Goal: Task Accomplishment & Management: Complete application form

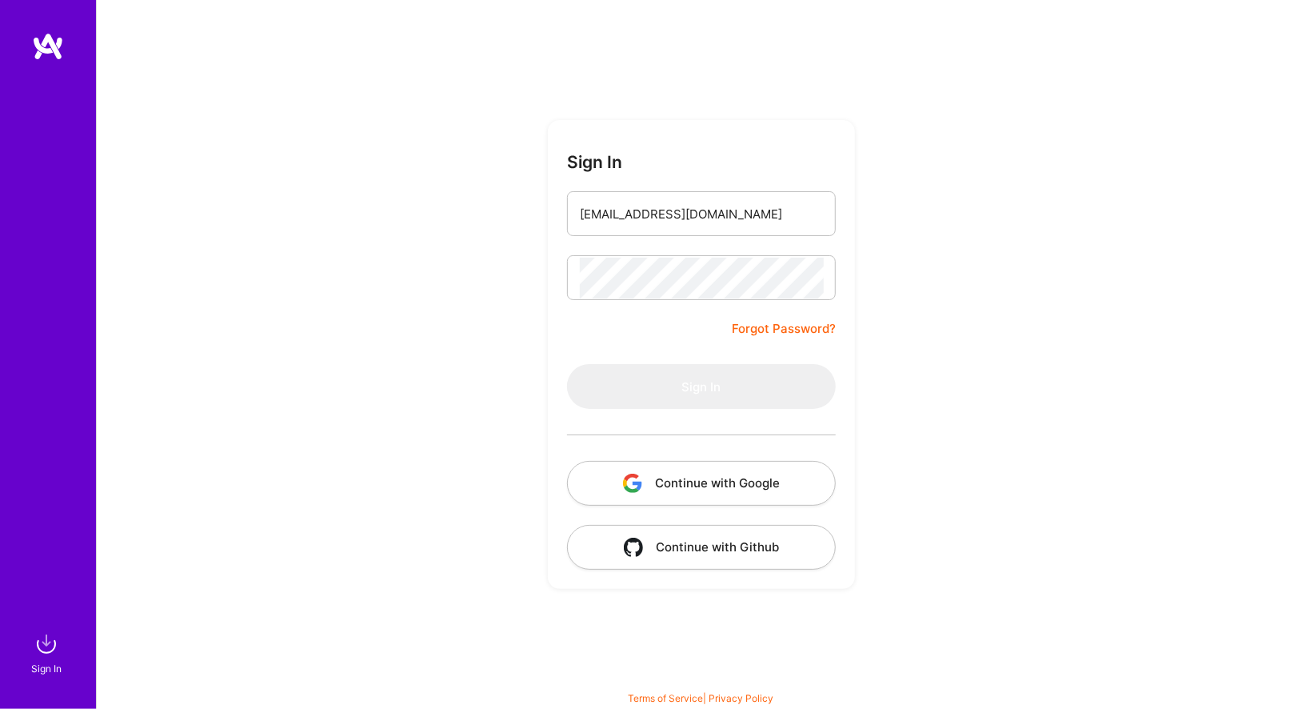
click at [515, 304] on div "Sign In [EMAIL_ADDRESS][DOMAIN_NAME] Forgot Password? Sign In Continue with Goo…" at bounding box center [701, 354] width 1210 height 709
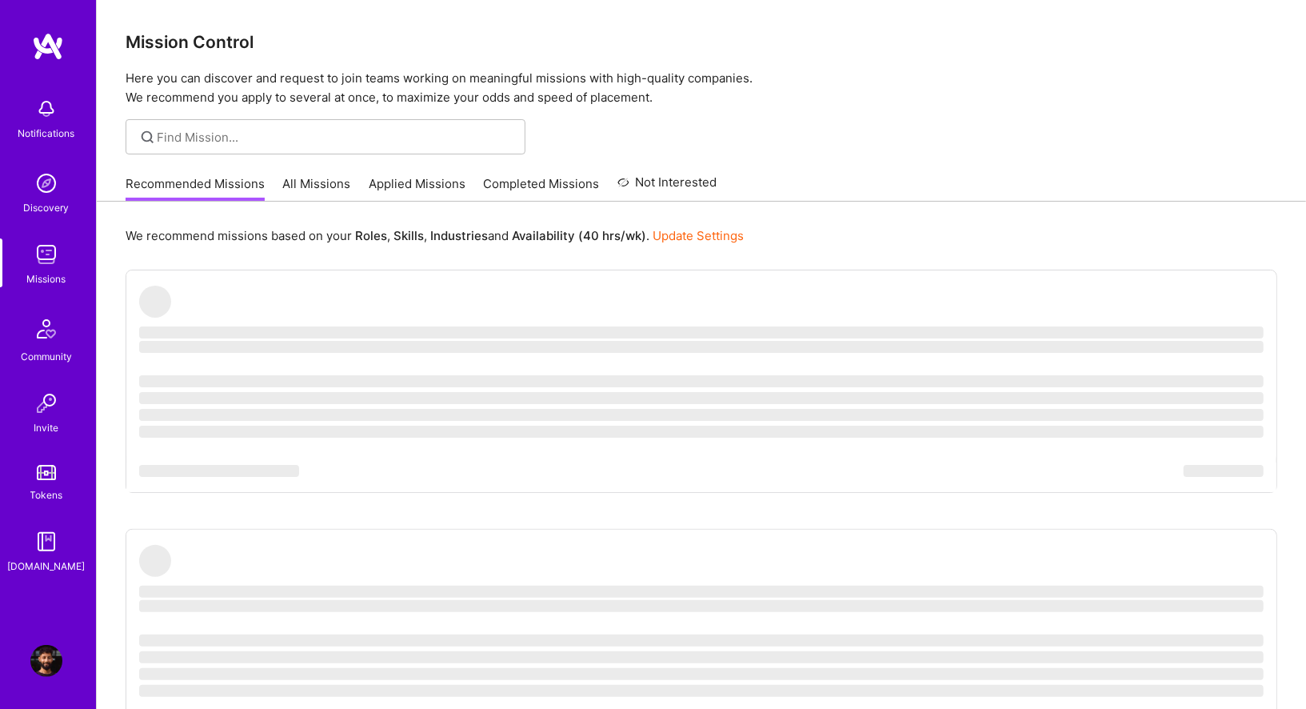
click at [446, 186] on link "Applied Missions" at bounding box center [417, 188] width 97 height 26
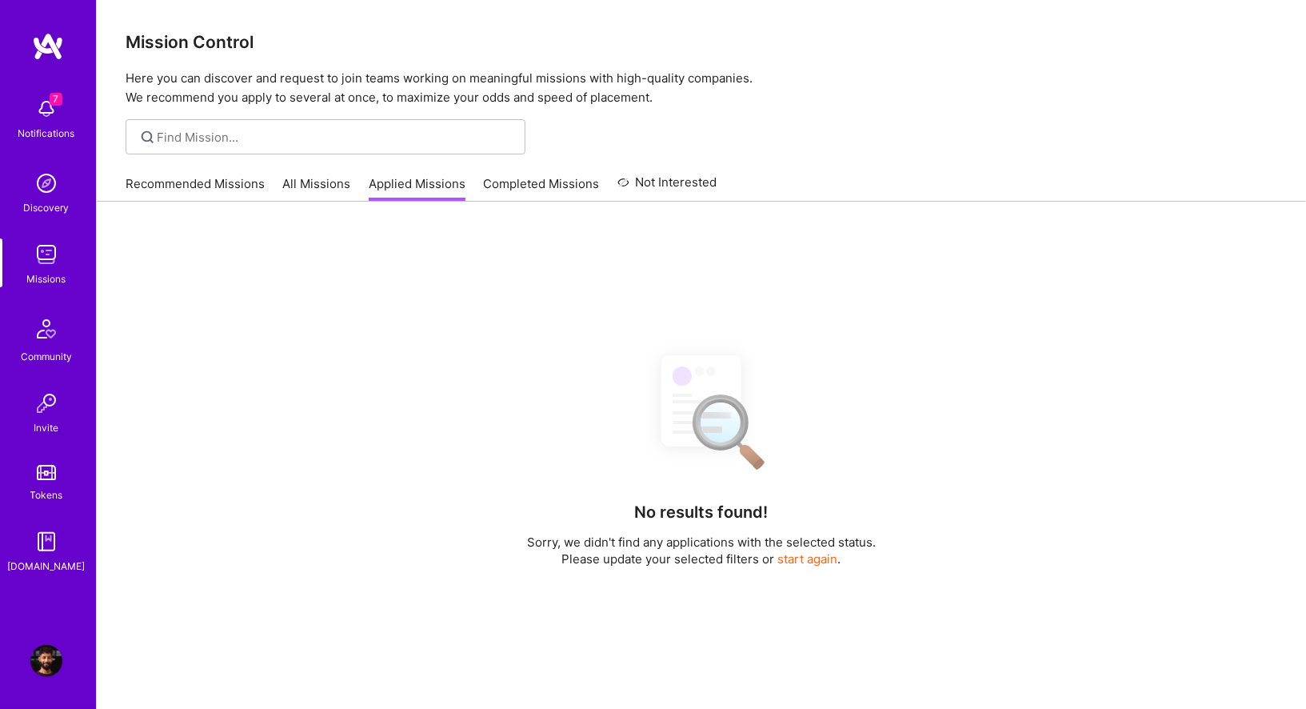
click at [797, 562] on button "start again" at bounding box center [808, 558] width 60 height 17
click at [801, 554] on button "start again" at bounding box center [808, 558] width 60 height 17
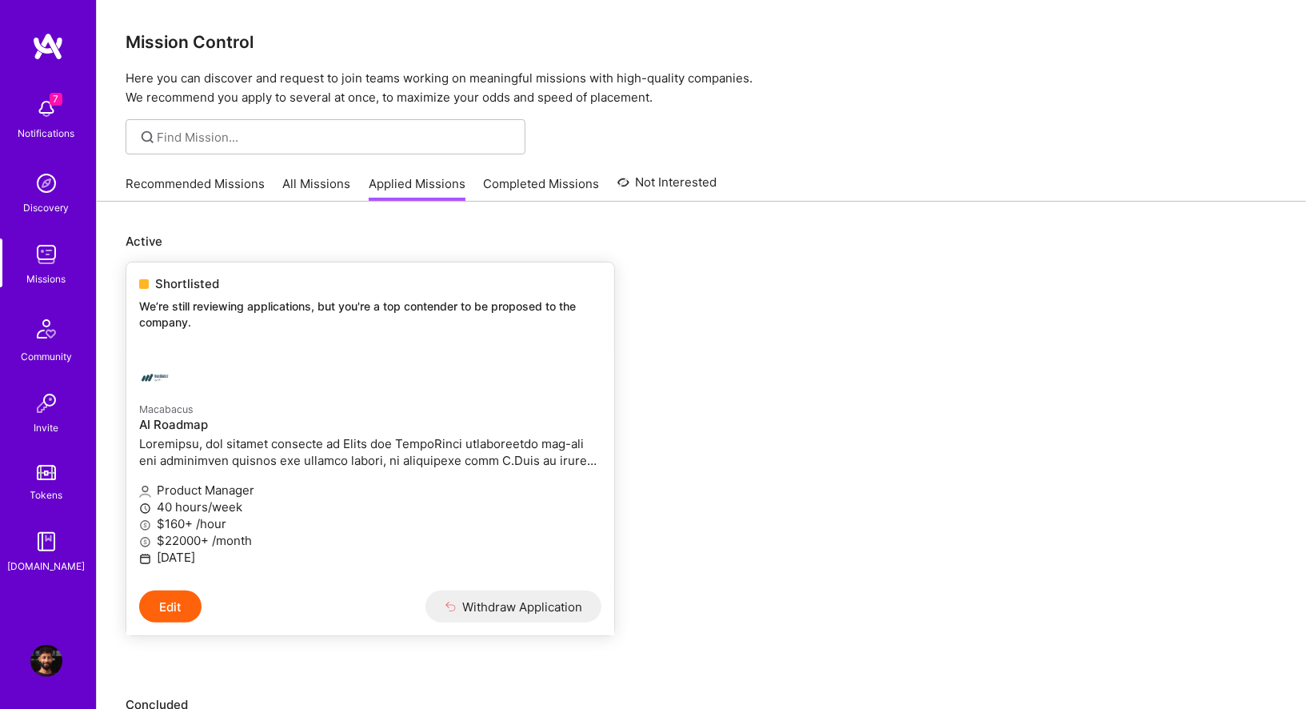
click at [158, 394] on link "Macabacus AI Roadmap Product Manager 40 hours/week $160+ /hour $22000+ /month […" at bounding box center [370, 470] width 488 height 242
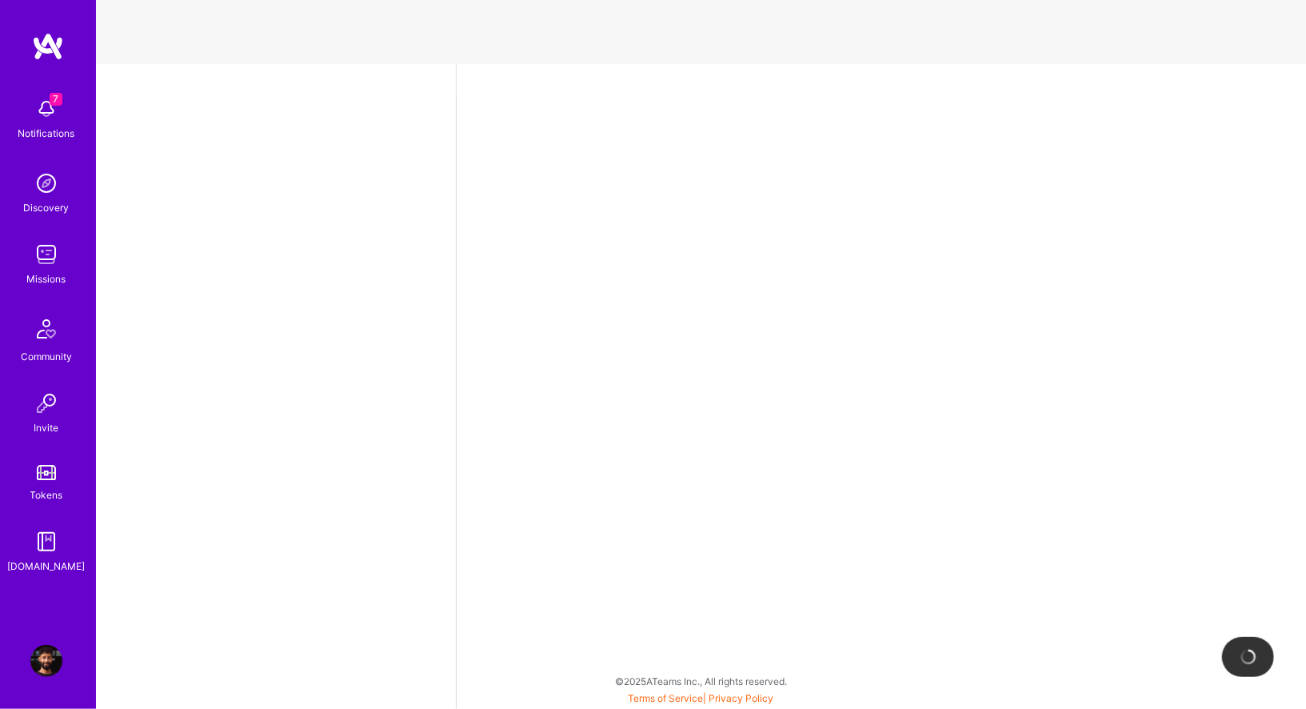
select select "CA"
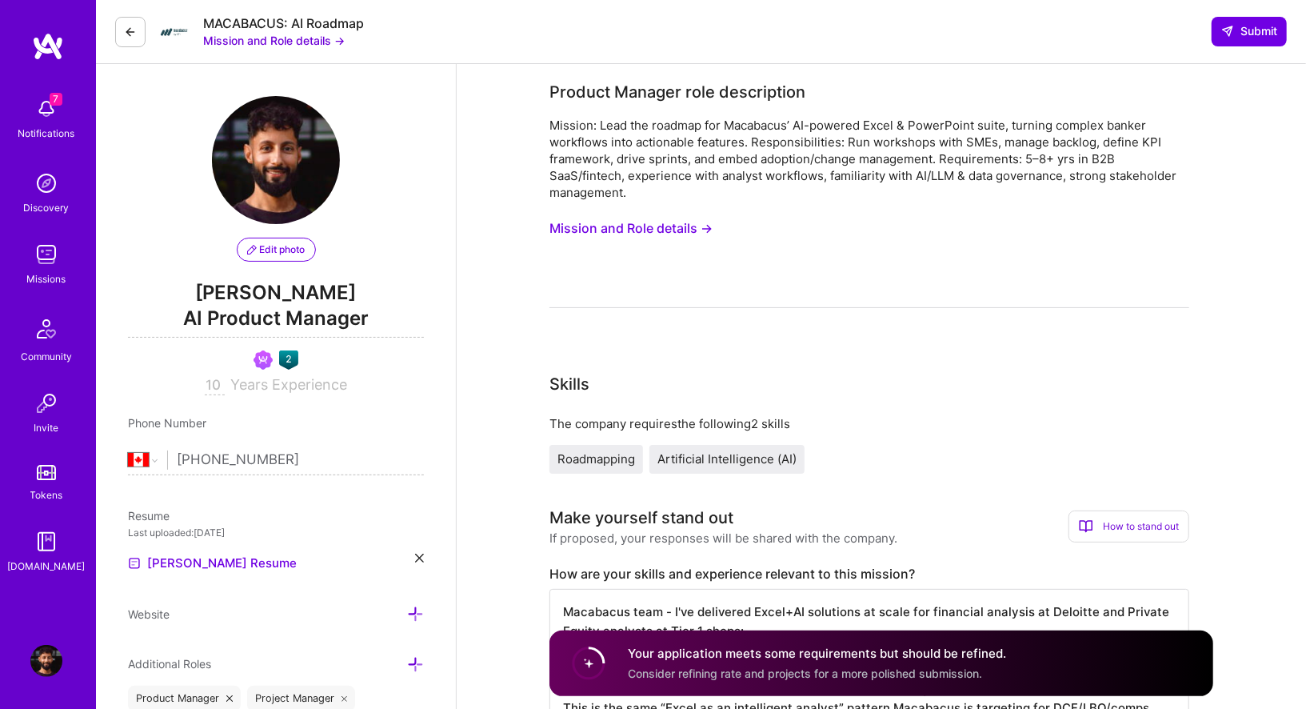
click at [615, 229] on button "Mission and Role details →" at bounding box center [631, 229] width 163 height 30
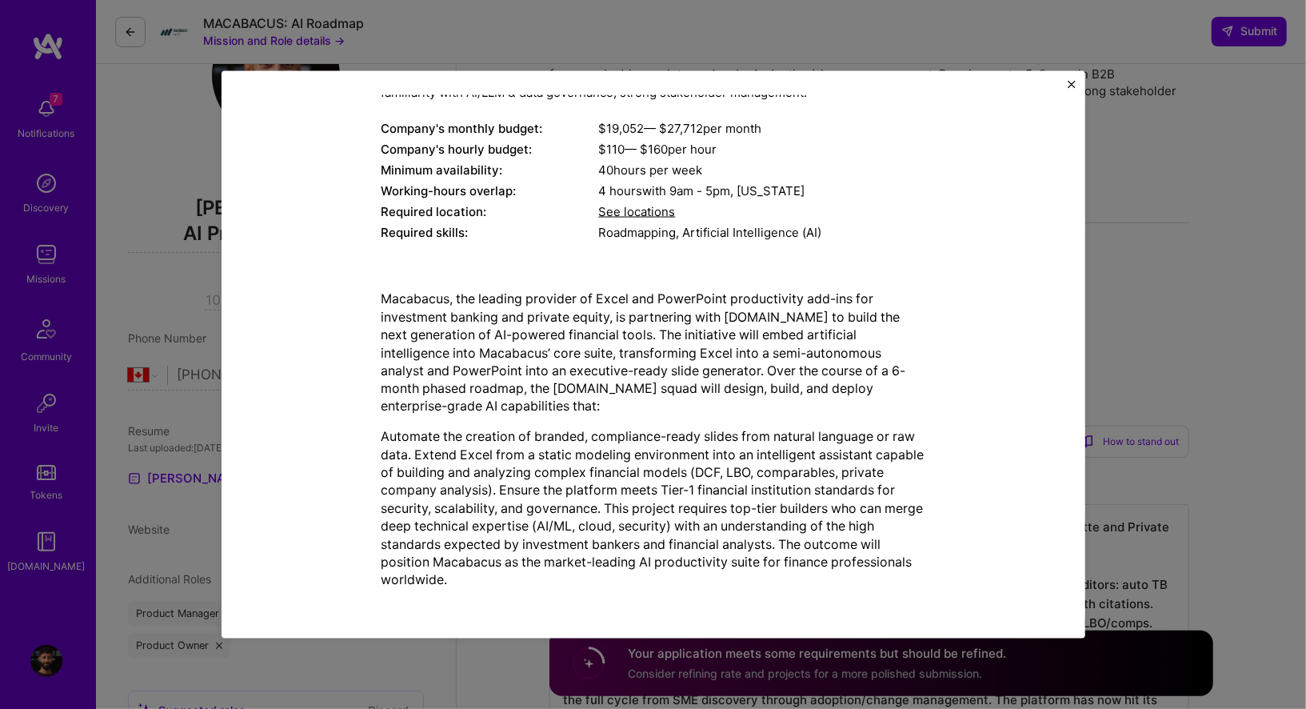
scroll to position [84, 0]
drag, startPoint x: 382, startPoint y: 297, endPoint x: 452, endPoint y: 295, distance: 69.6
click at [452, 295] on p "Macabacus, the leading provider of Excel and PowerPoint productivity add-ins fo…" at bounding box center [654, 353] width 544 height 126
copy p "Macabacus"
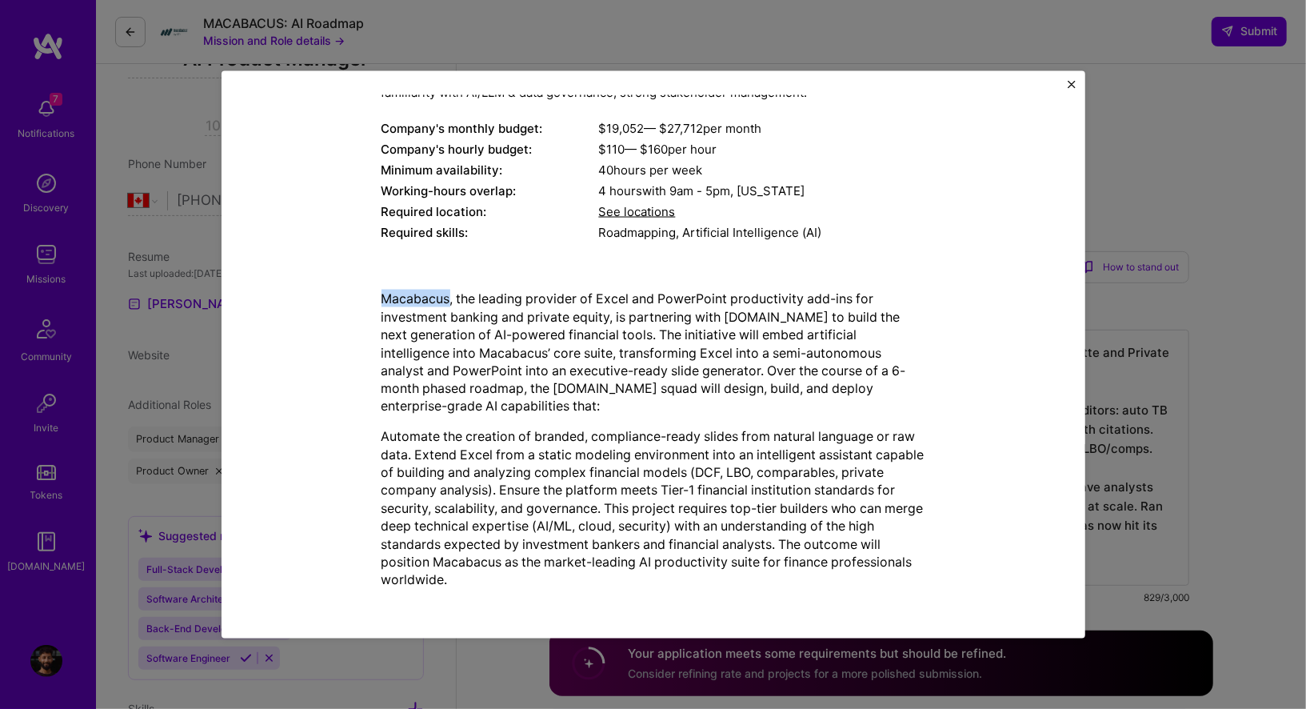
scroll to position [261, 0]
click at [722, 438] on p "Automate the creation of branded, compliance-ready slides from natural language…" at bounding box center [654, 509] width 544 height 162
click at [666, 210] on span "See locations" at bounding box center [637, 211] width 77 height 15
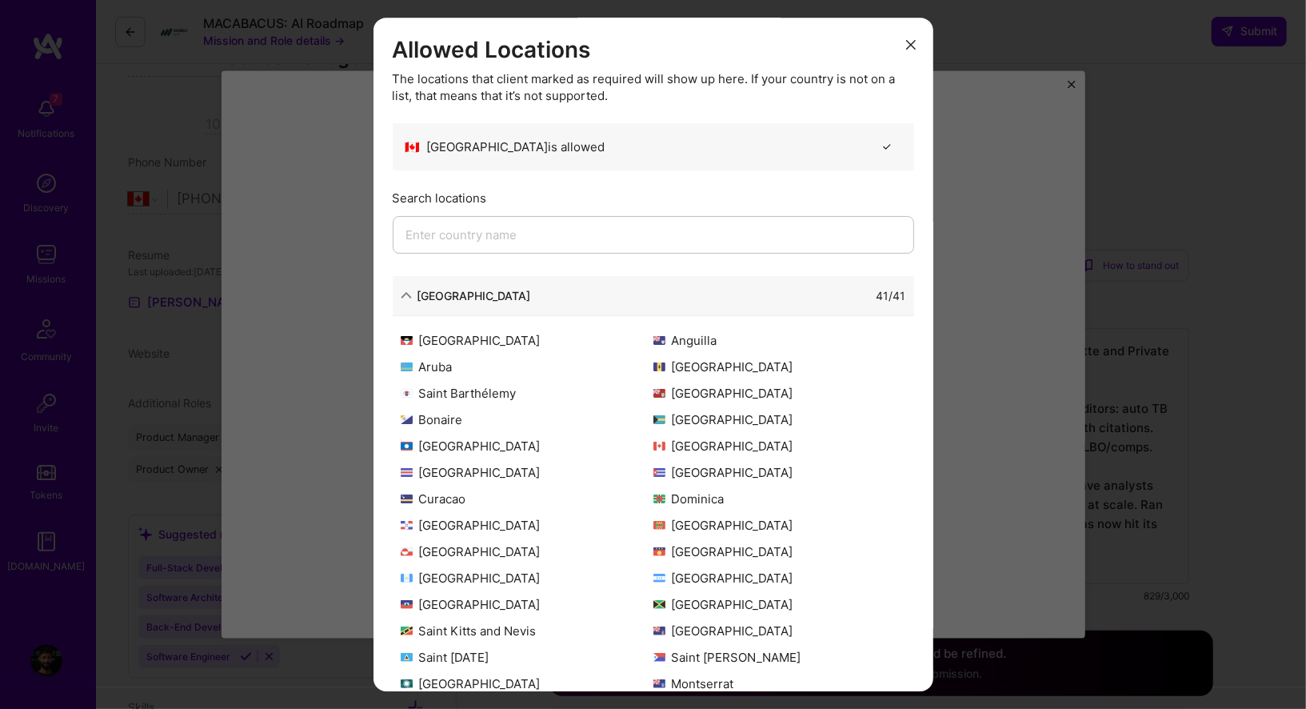
click at [892, 291] on div "41 / 41" at bounding box center [892, 295] width 30 height 17
click at [400, 290] on div "[GEOGRAPHIC_DATA] 41 / 41" at bounding box center [654, 296] width 522 height 40
click at [408, 298] on icon "modal" at bounding box center [406, 295] width 11 height 11
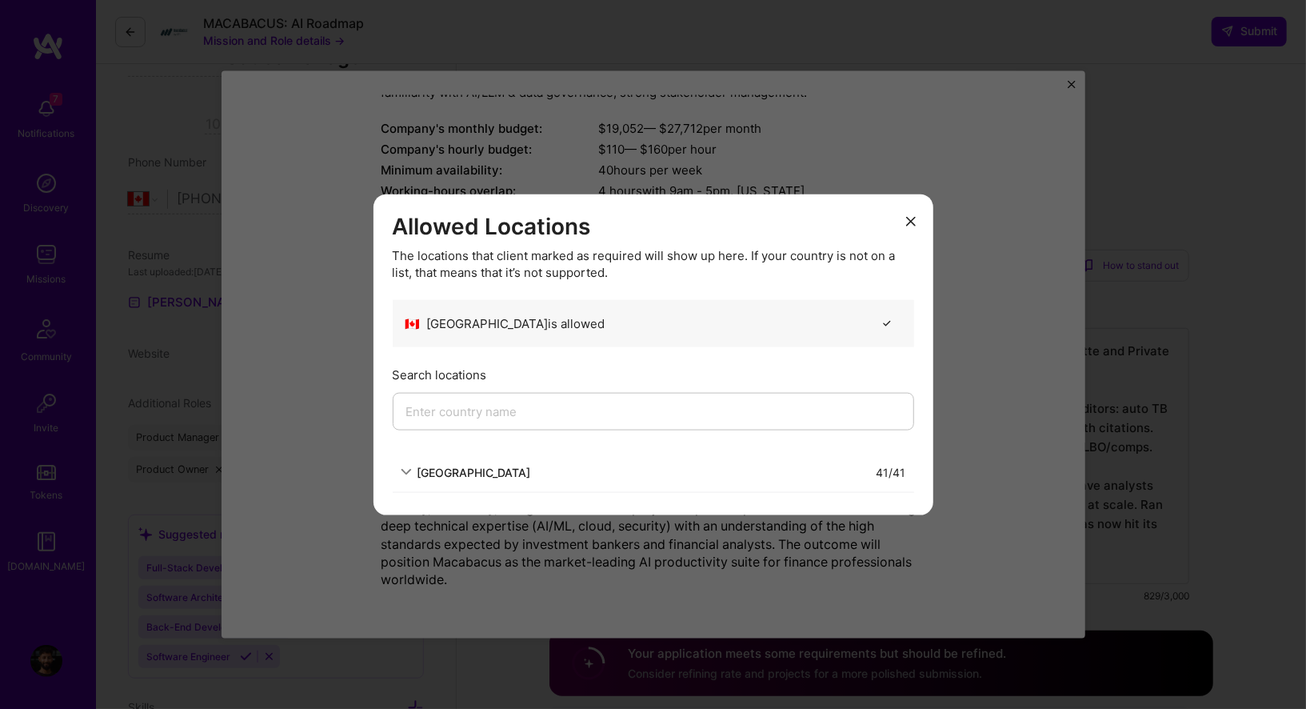
click at [406, 473] on icon "modal" at bounding box center [406, 471] width 11 height 11
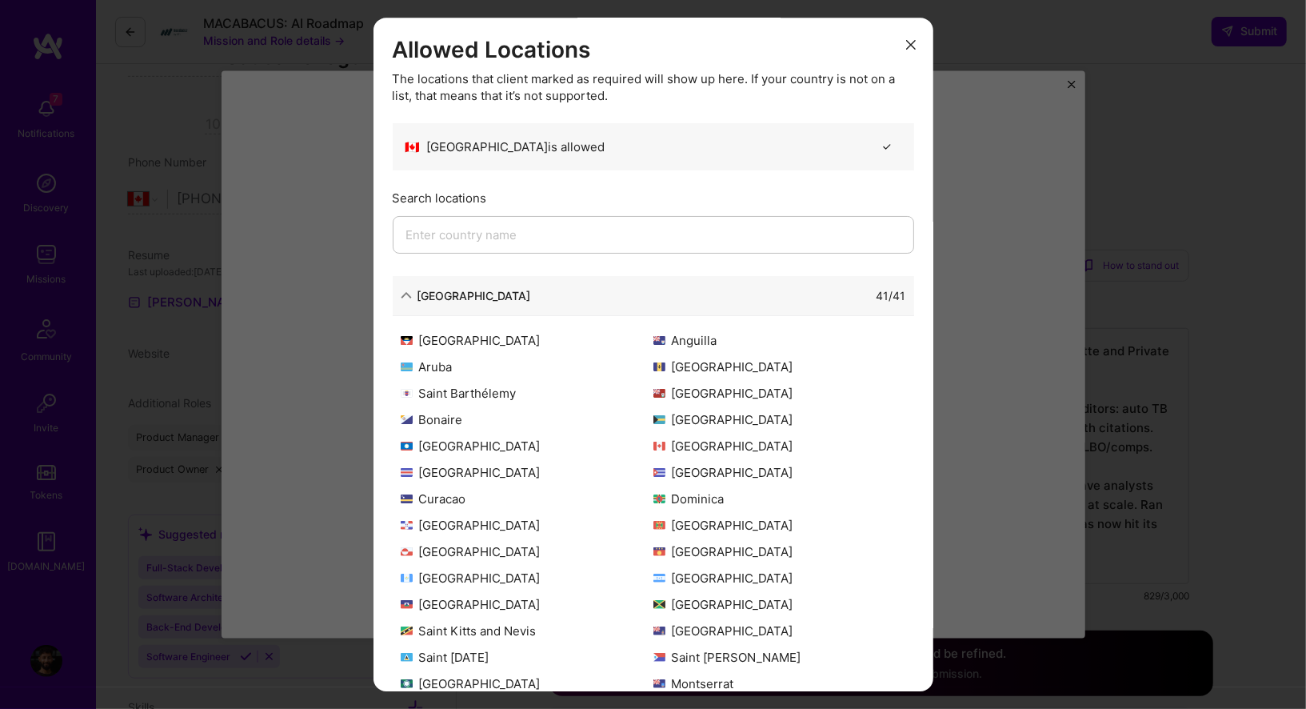
scroll to position [154, 0]
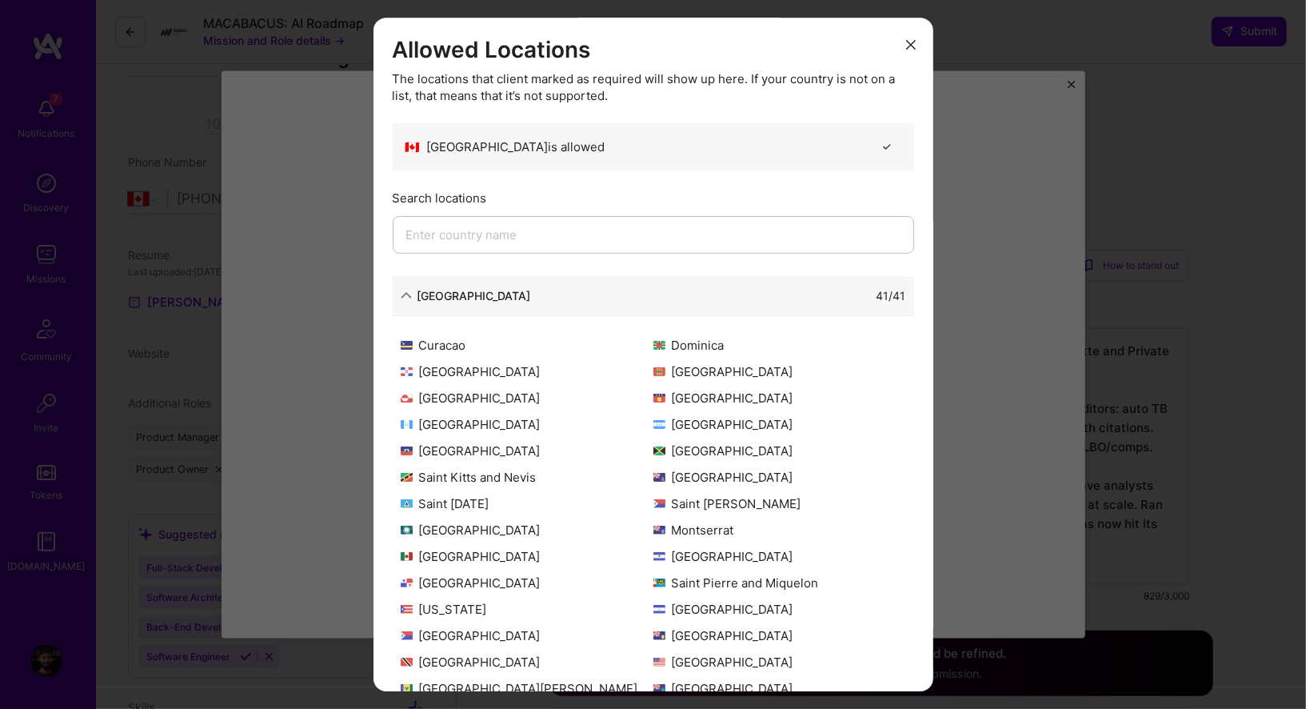
click at [340, 452] on div "Allowed Locations The locations that client marked as required will show up her…" at bounding box center [653, 354] width 1306 height 709
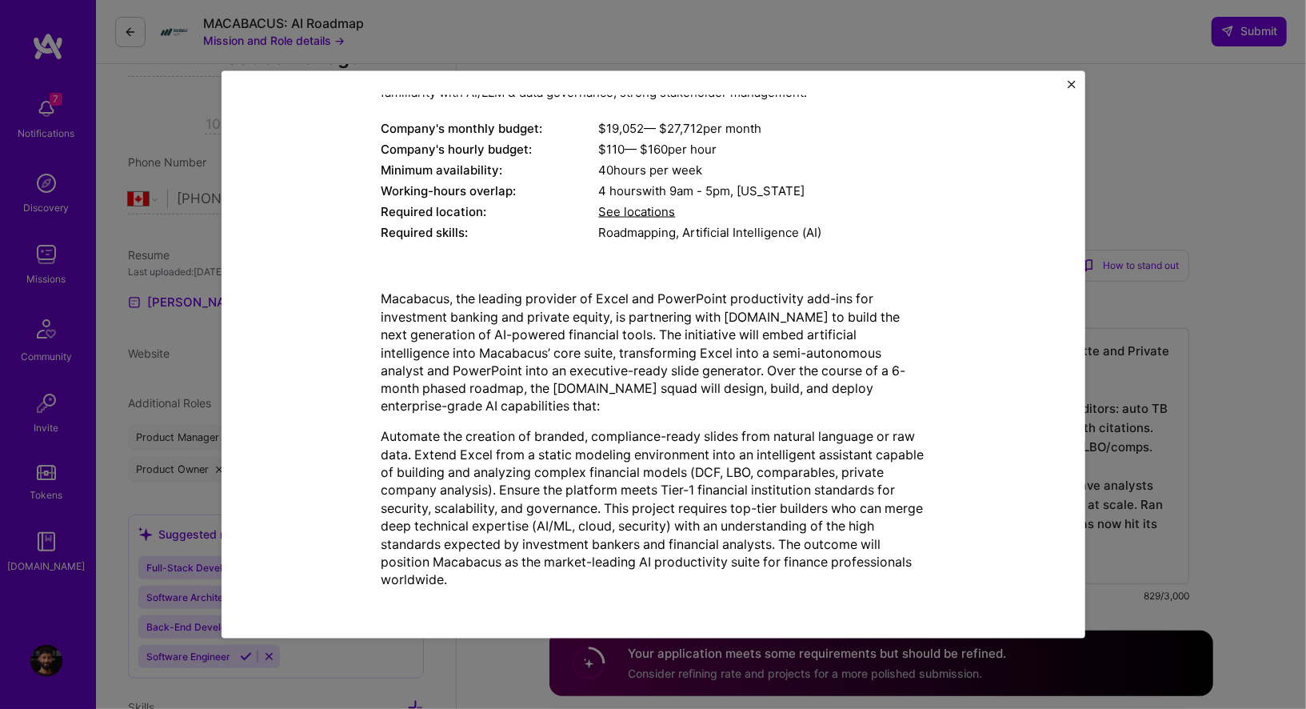
click at [728, 310] on p "Macabacus, the leading provider of Excel and PowerPoint productivity add-ins fo…" at bounding box center [654, 353] width 544 height 126
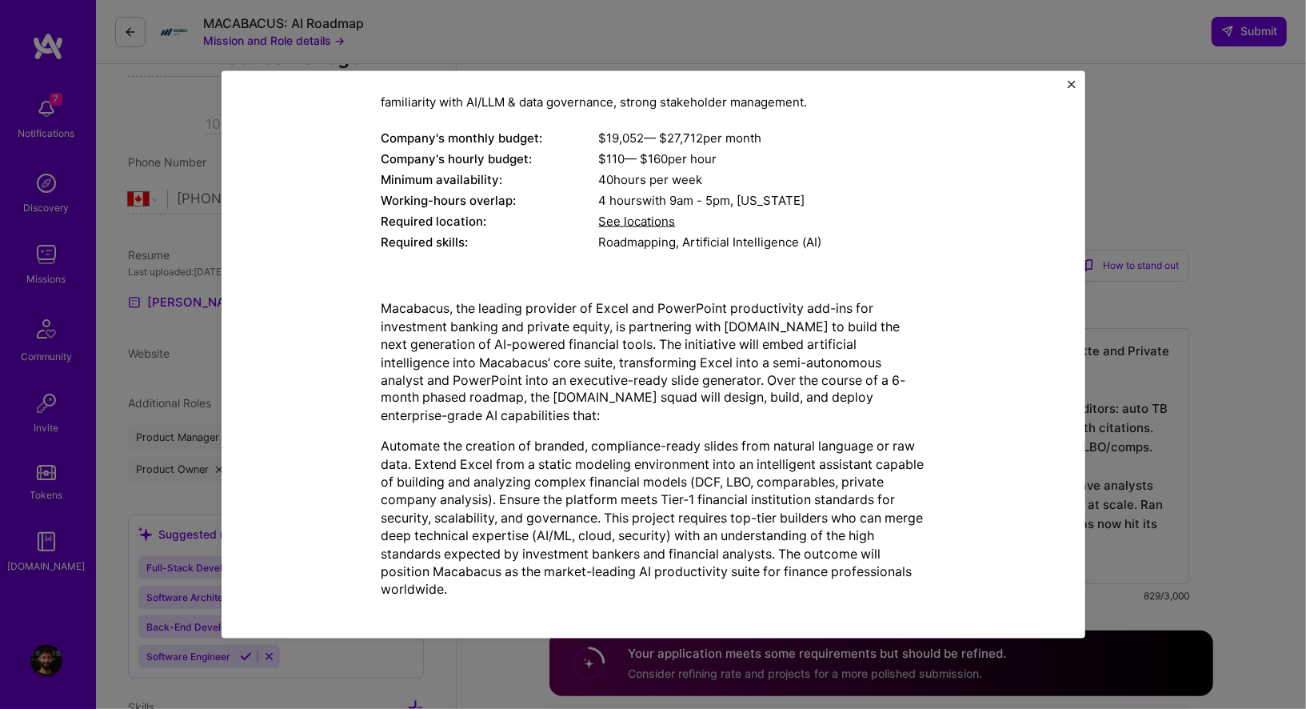
scroll to position [190, 0]
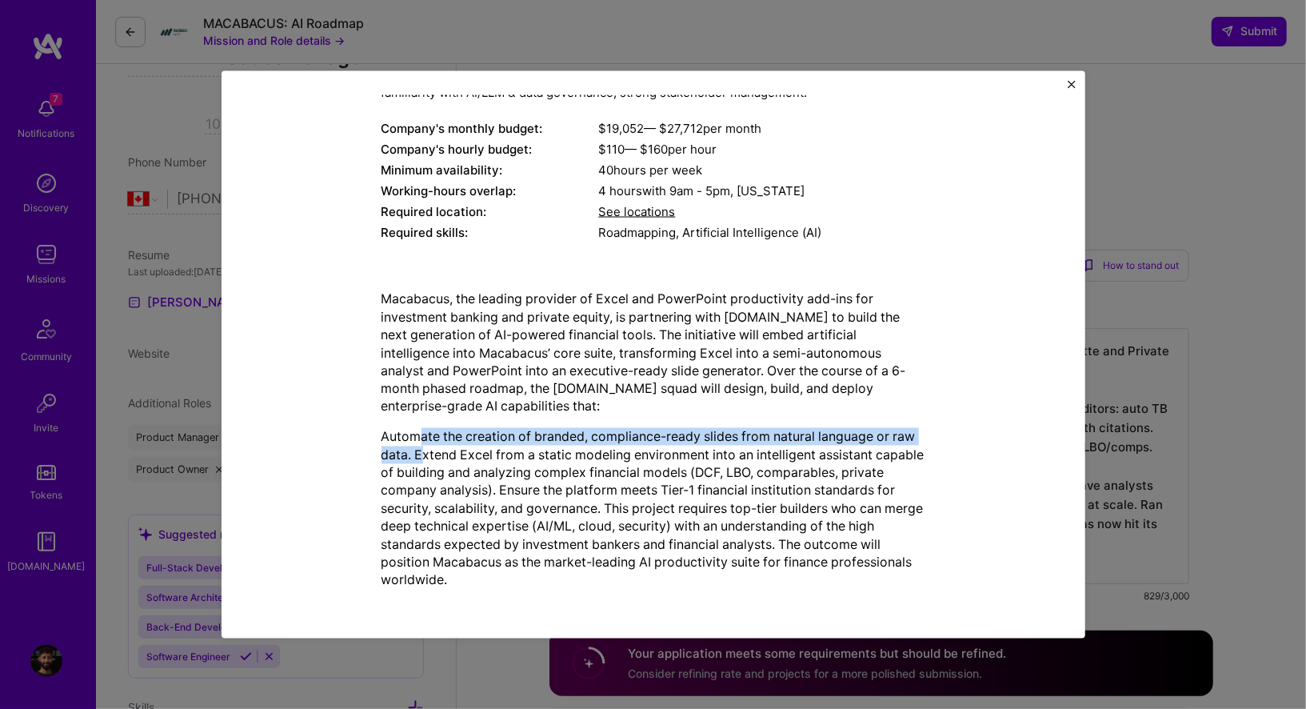
drag, startPoint x: 422, startPoint y: 430, endPoint x: 422, endPoint y: 450, distance: 20.0
click at [422, 450] on p "Automate the creation of branded, compliance-ready slides from natural language…" at bounding box center [654, 509] width 544 height 162
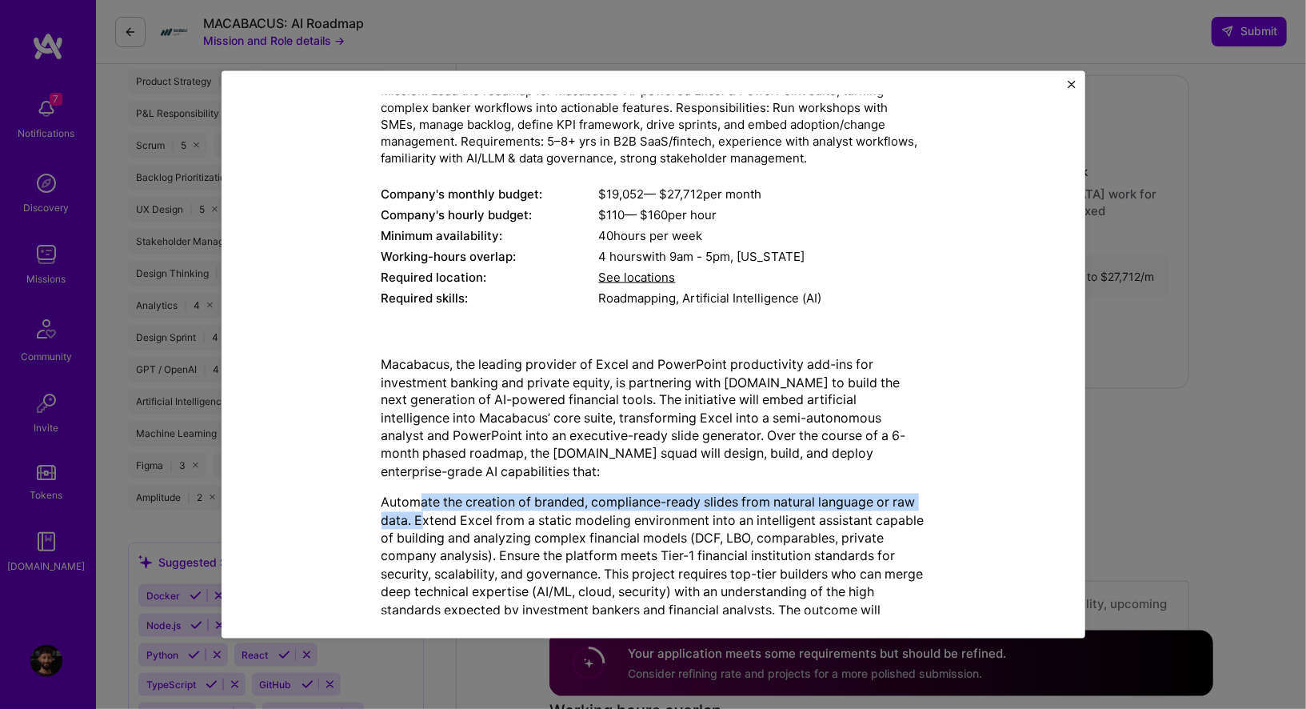
scroll to position [0, 0]
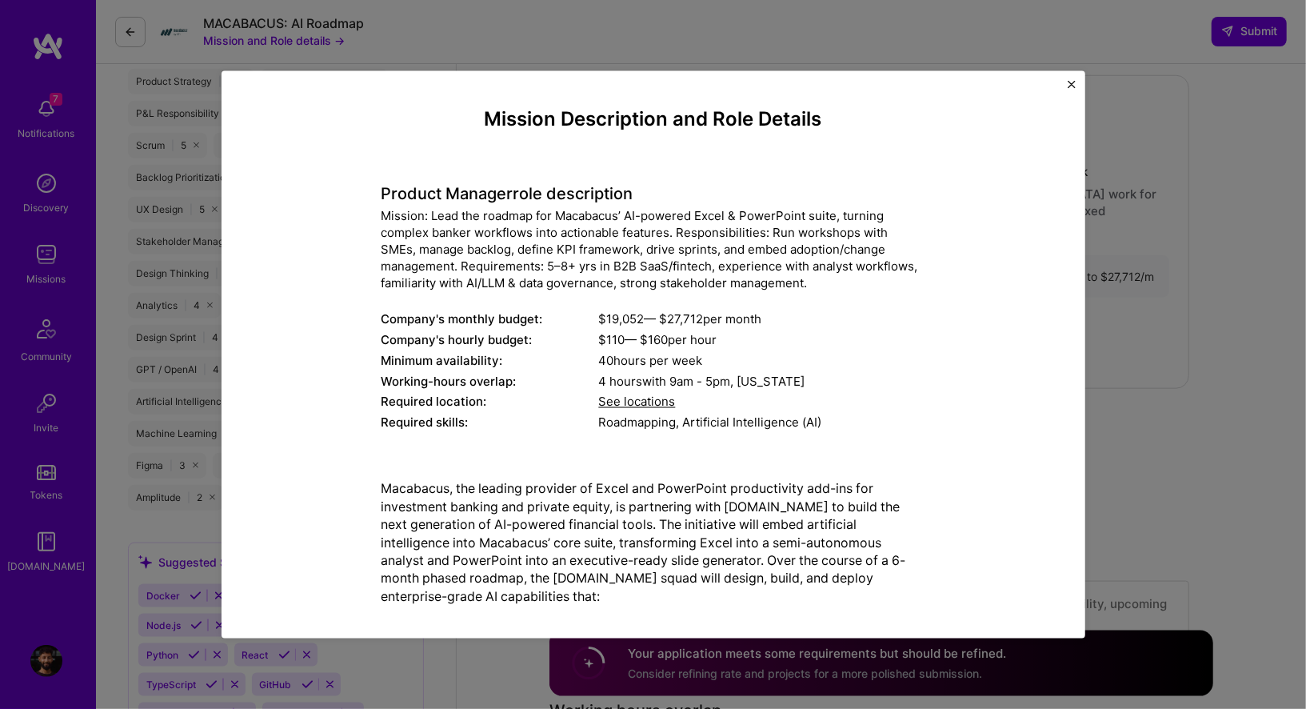
click at [604, 452] on div "Mission Description and Role Details Product Manager role description Mission: …" at bounding box center [654, 450] width 544 height 685
click at [1070, 86] on img "Close" at bounding box center [1072, 85] width 8 height 8
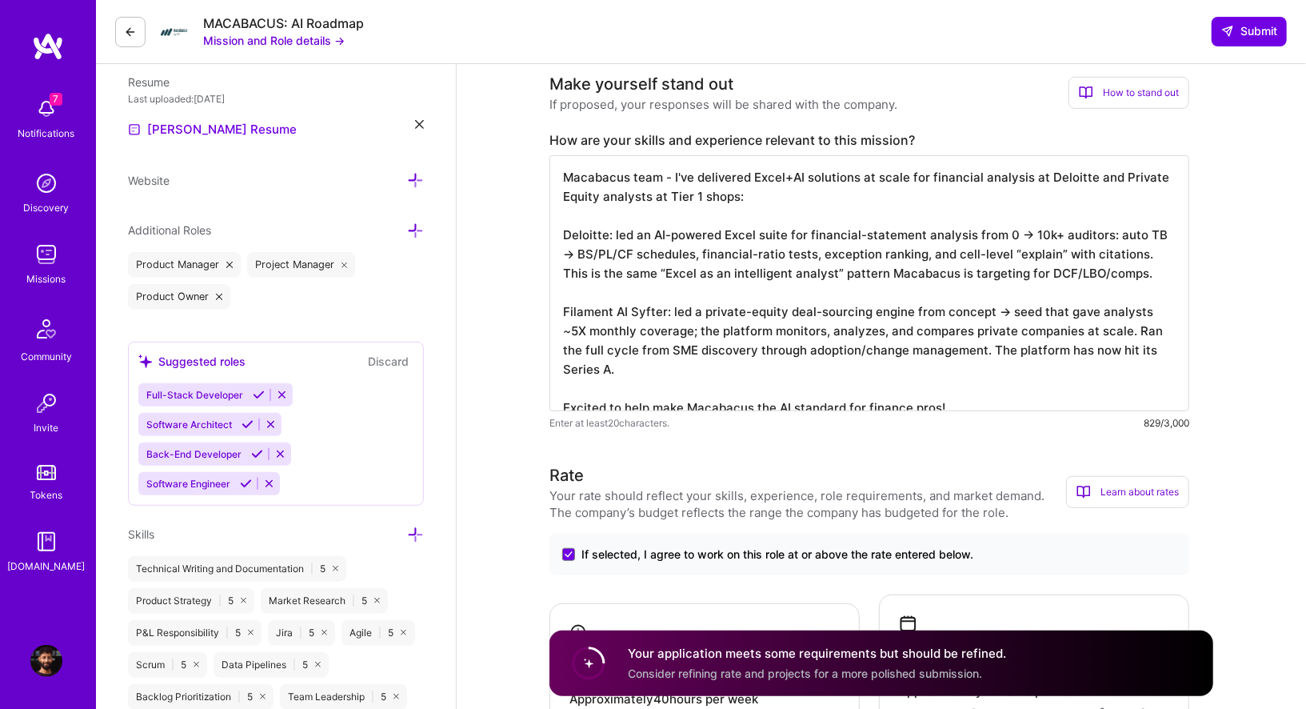
scroll to position [437, 0]
